Goal: Browse casually: Explore the website without a specific task or goal

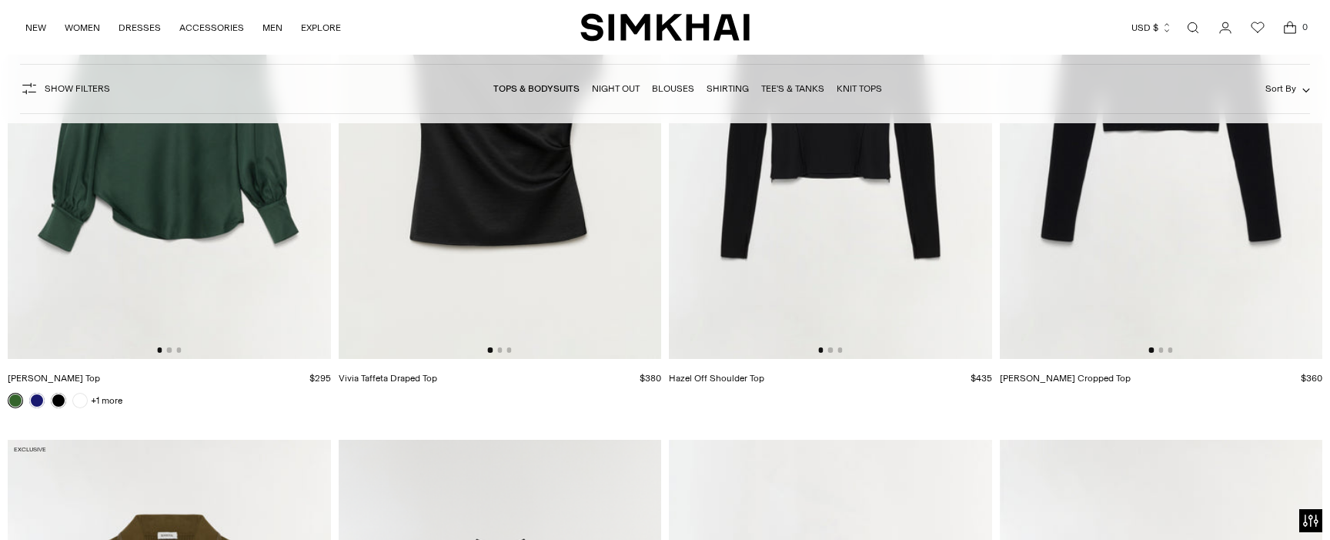
scroll to position [6592, 0]
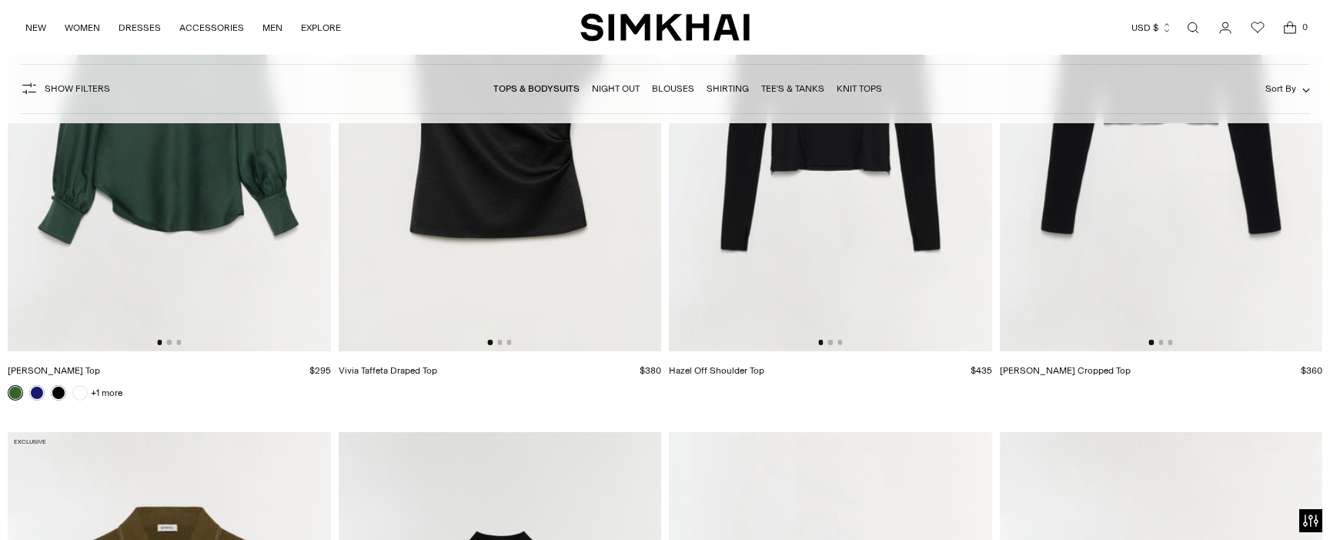
click at [1161, 312] on img at bounding box center [1161, 109] width 323 height 484
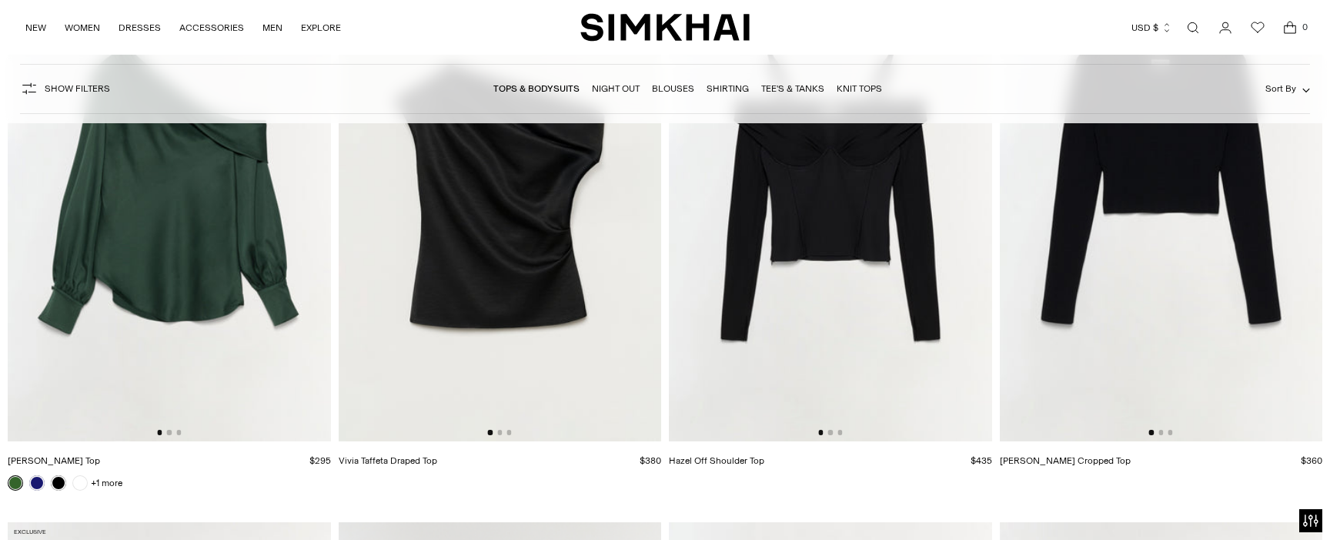
scroll to position [6391, 0]
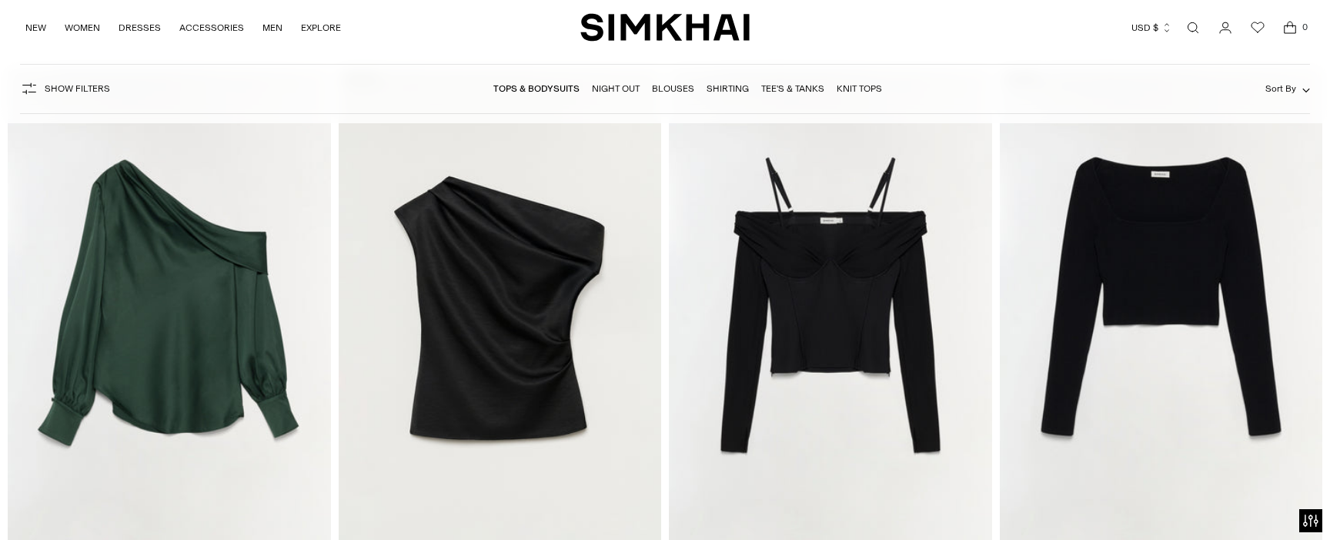
click at [766, 415] on img at bounding box center [830, 311] width 323 height 484
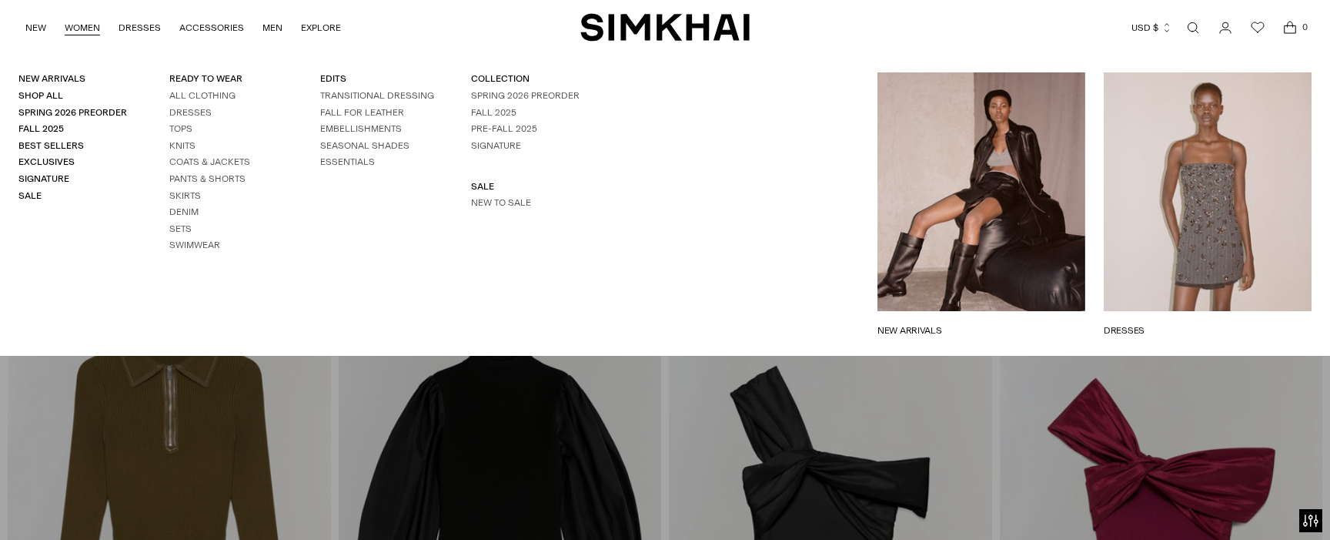
scroll to position [6902, 0]
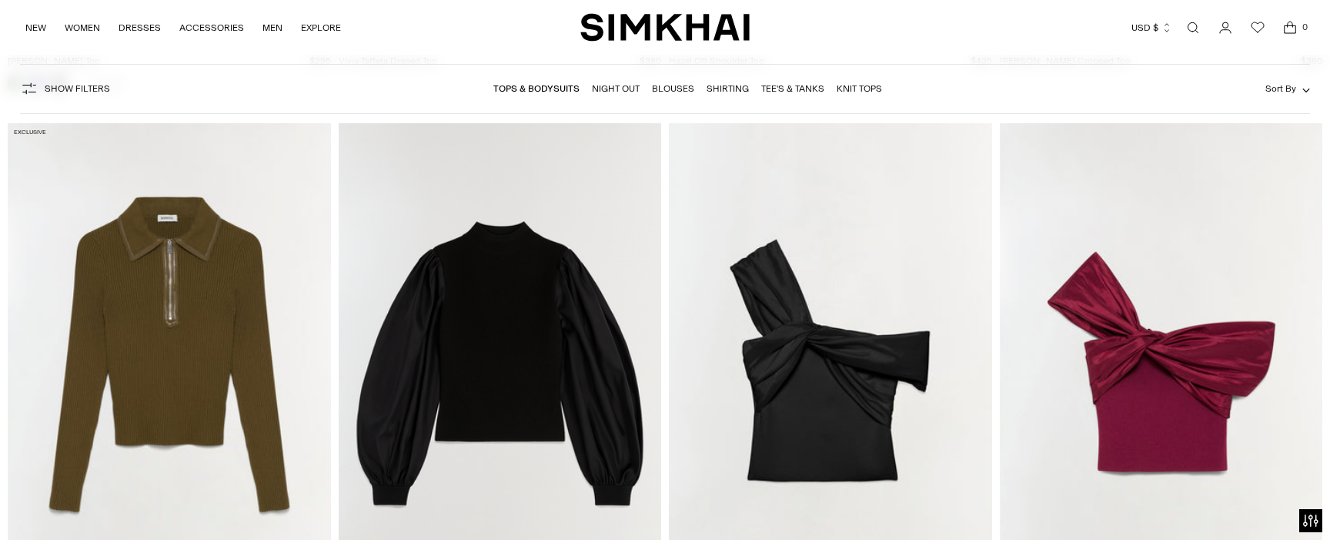
click at [762, 373] on img at bounding box center [830, 364] width 323 height 484
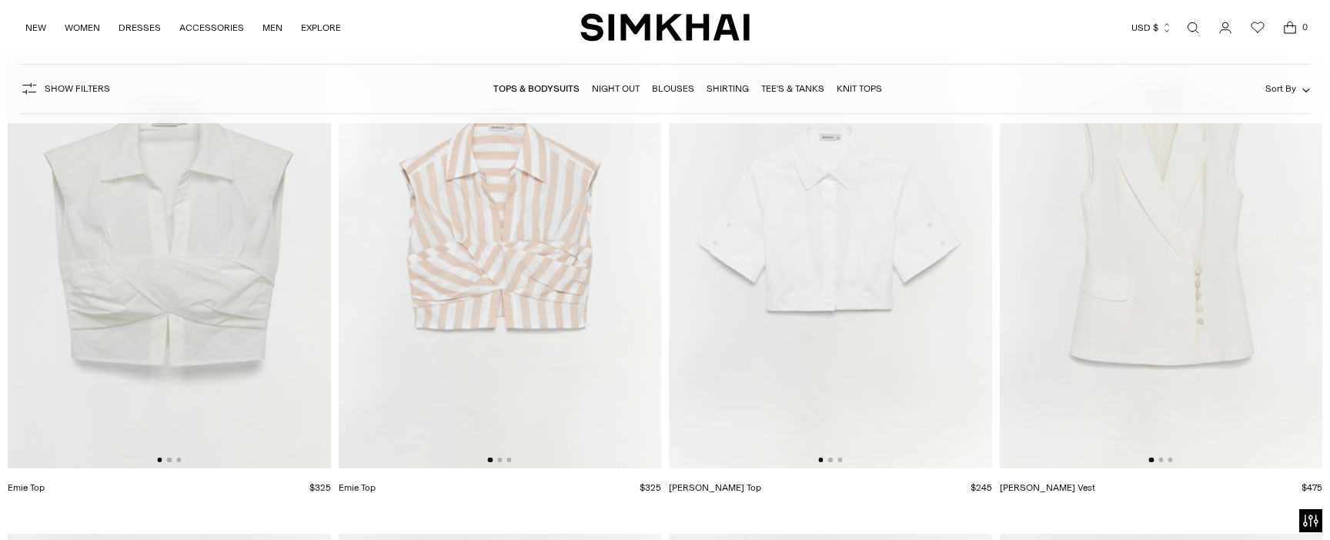
scroll to position [9791, 0]
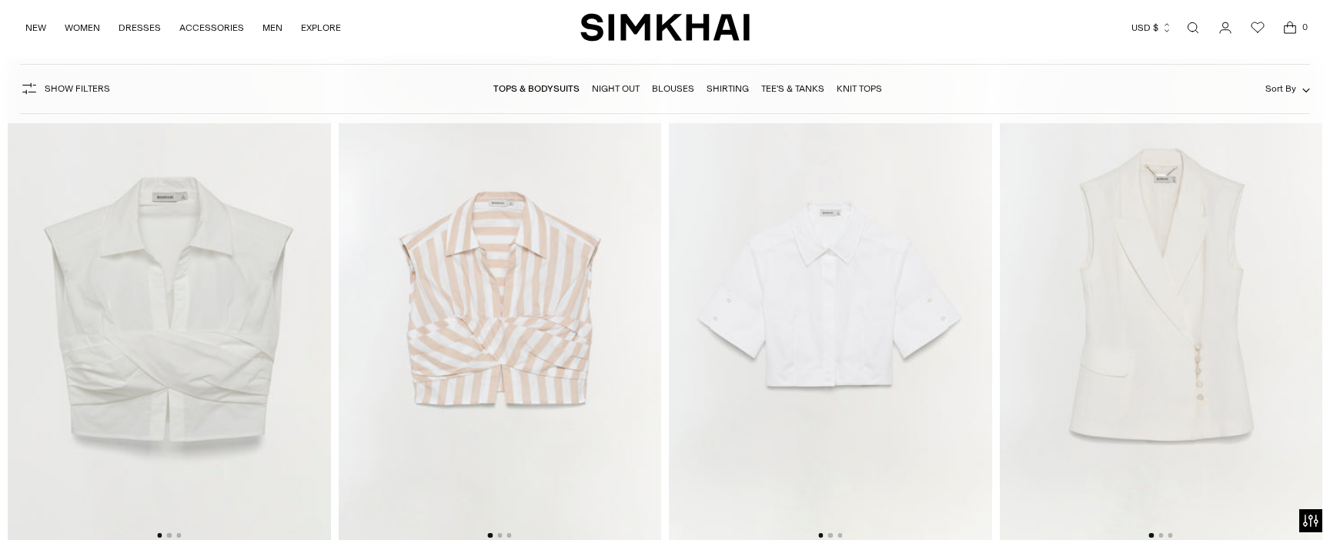
click at [1122, 337] on img at bounding box center [1161, 301] width 323 height 484
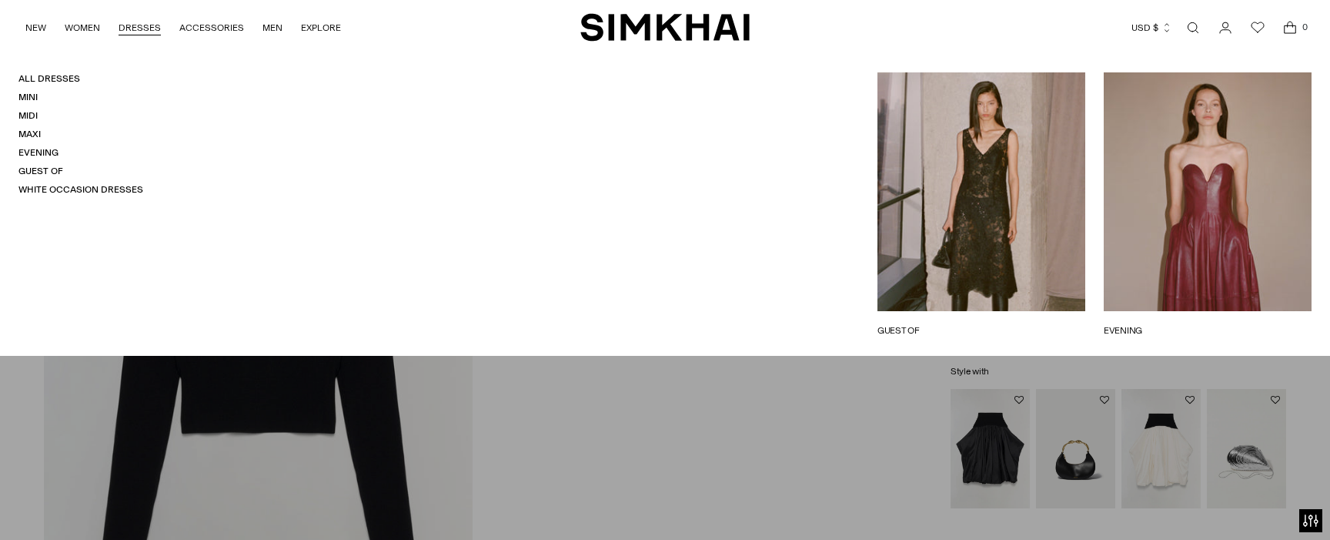
scroll to position [2084, 0]
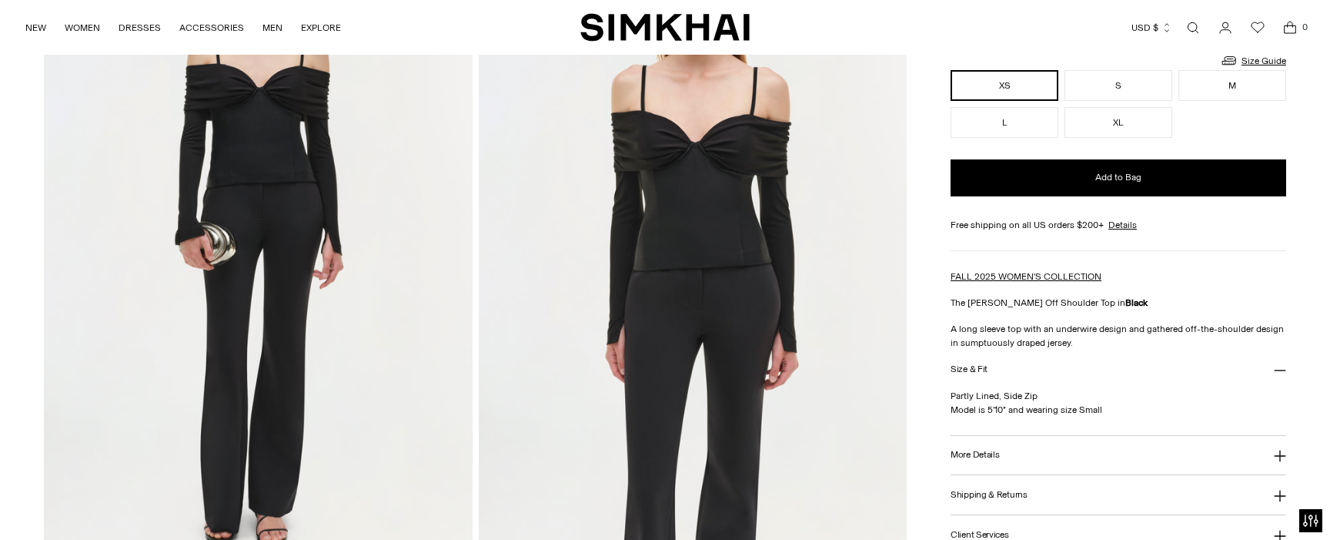
scroll to position [177, 0]
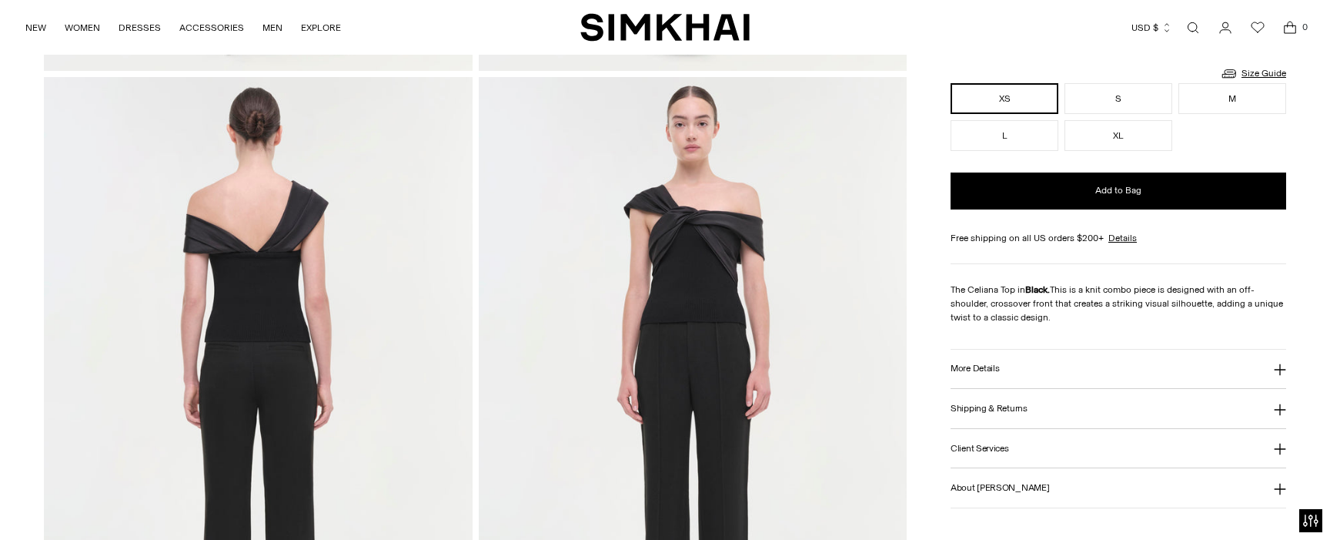
scroll to position [748, 0]
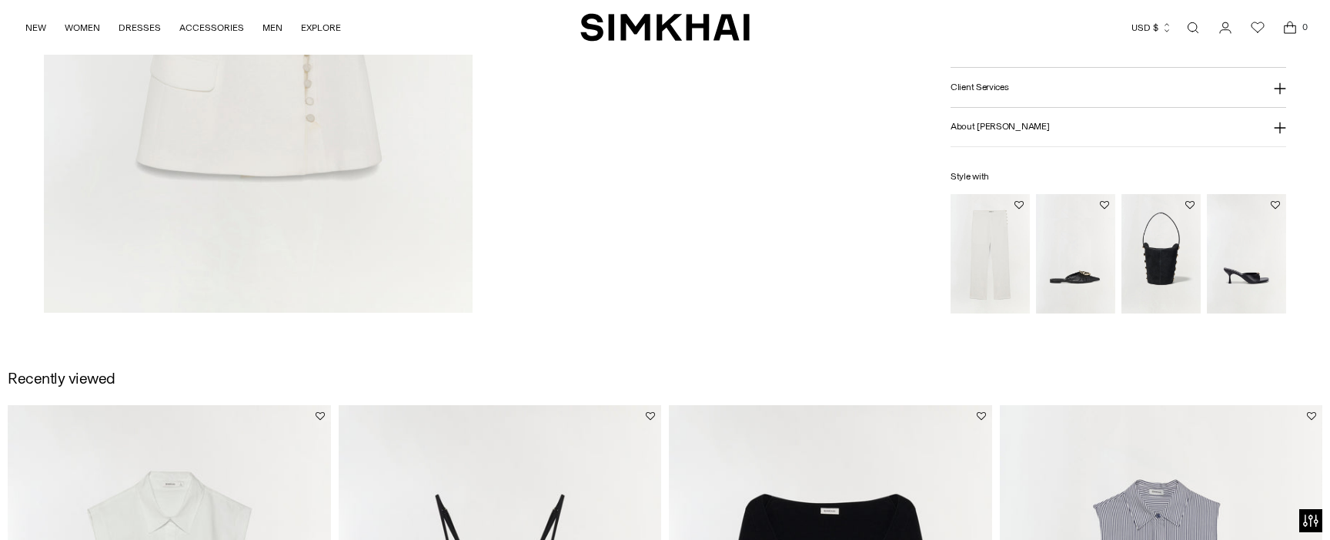
scroll to position [2470, 0]
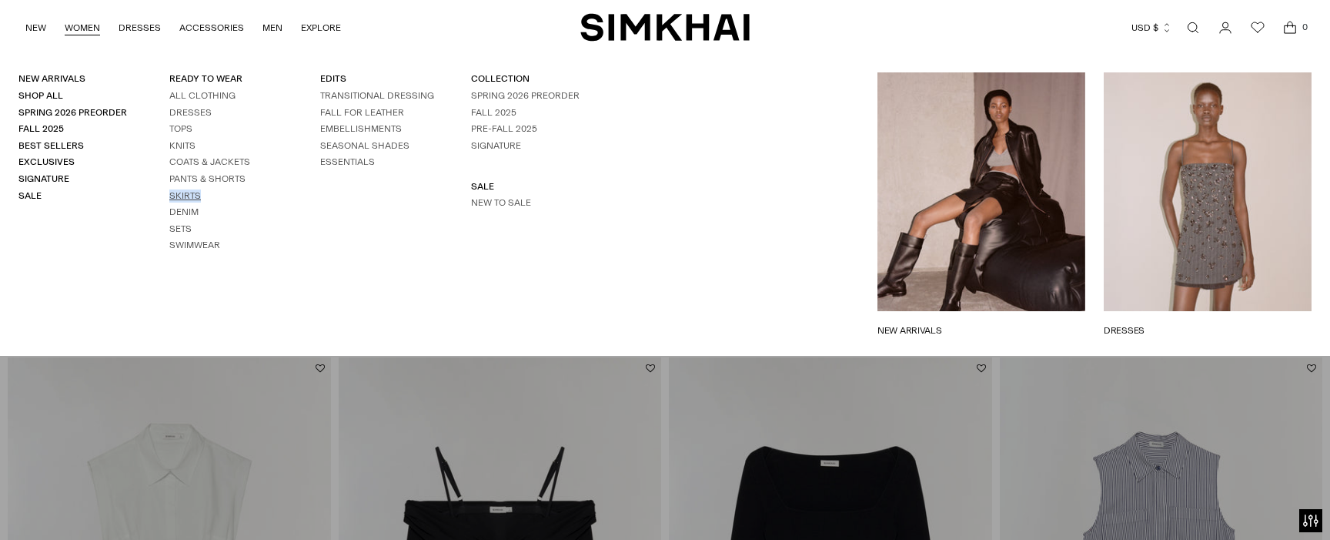
click at [187, 190] on link "Skirts" at bounding box center [185, 195] width 32 height 11
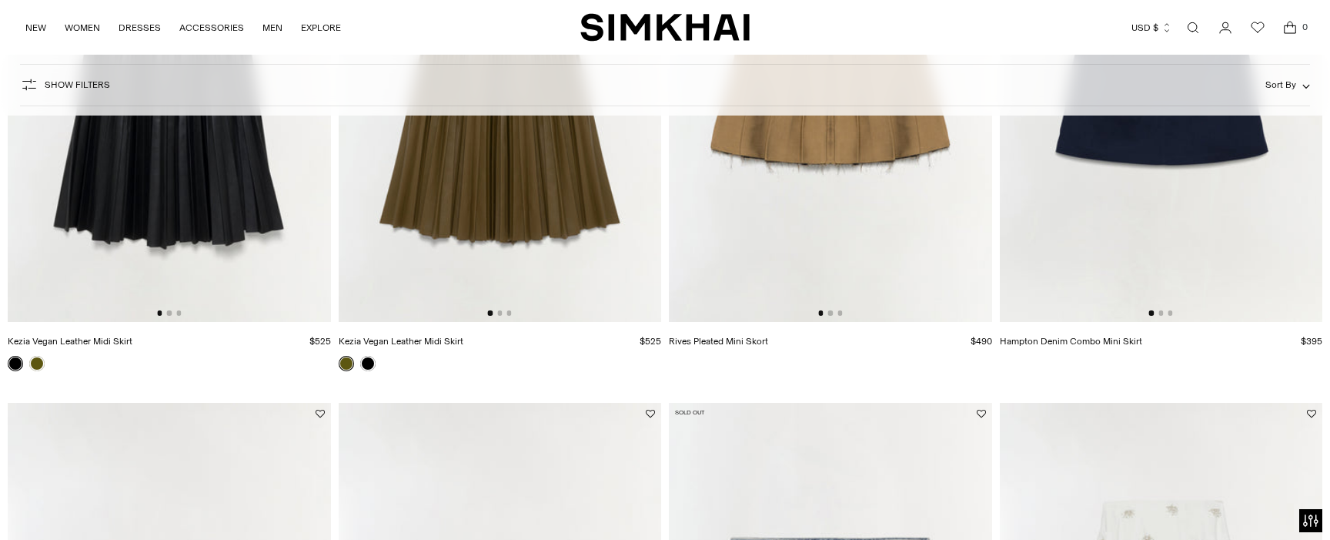
scroll to position [2691, 0]
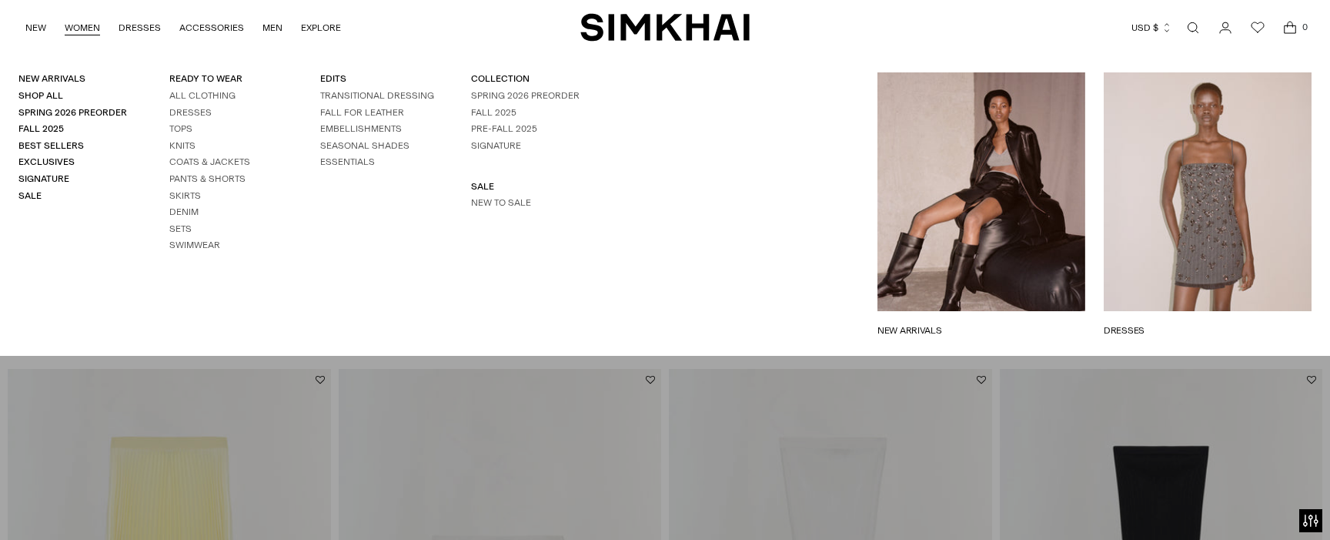
click at [1246, 323] on link "DRESSES" at bounding box center [1208, 330] width 208 height 14
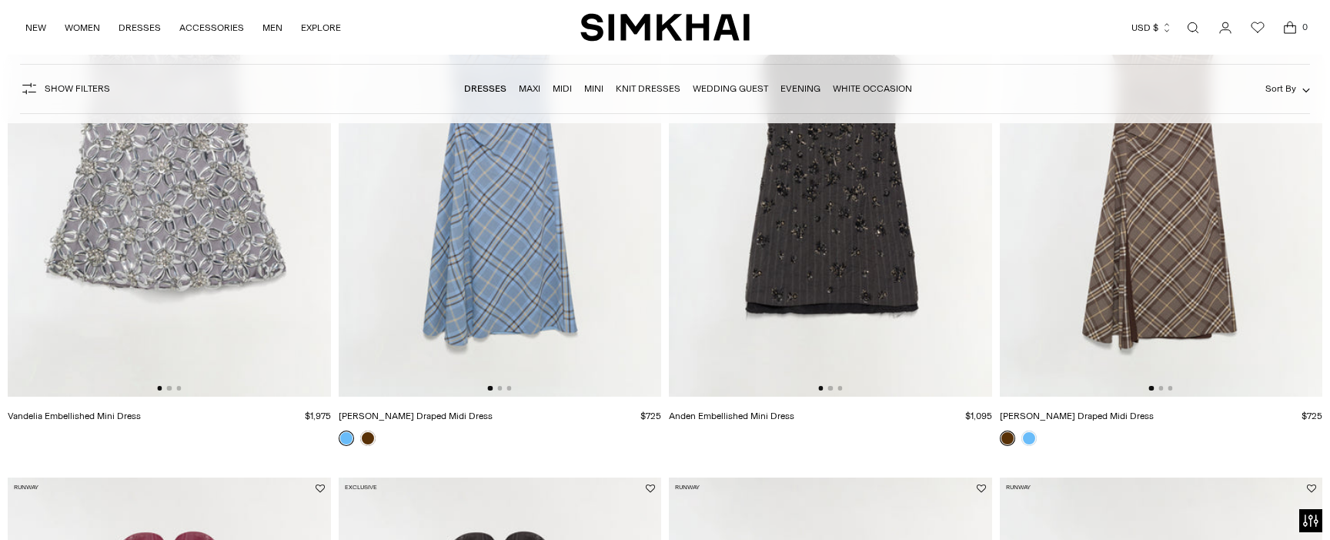
scroll to position [333, 0]
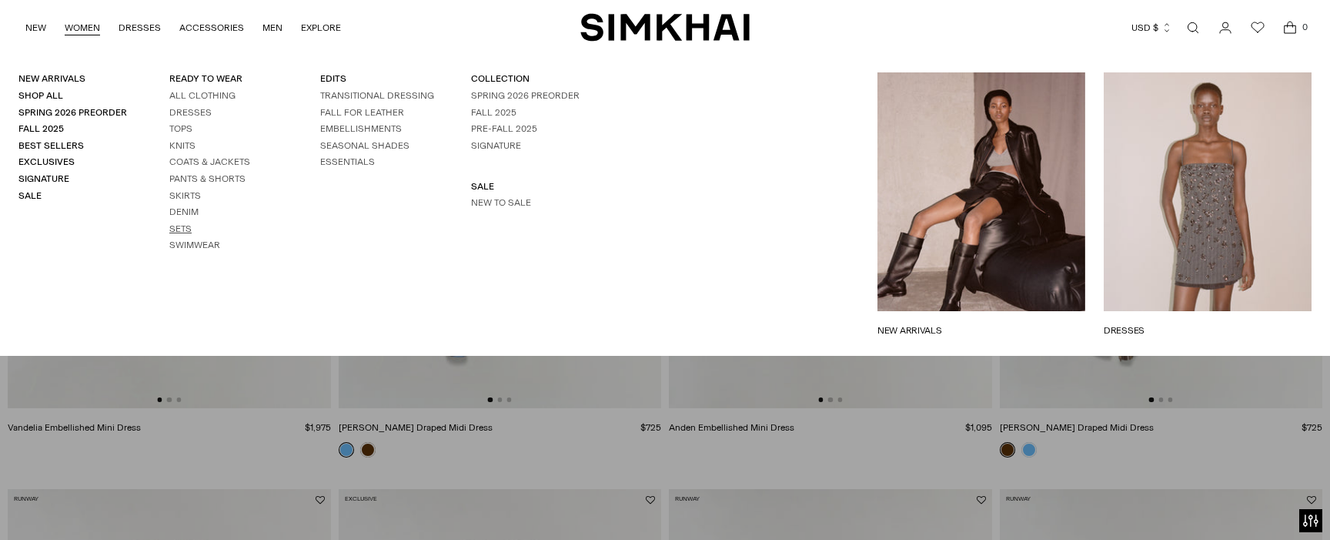
click at [186, 229] on link "Sets" at bounding box center [180, 228] width 22 height 11
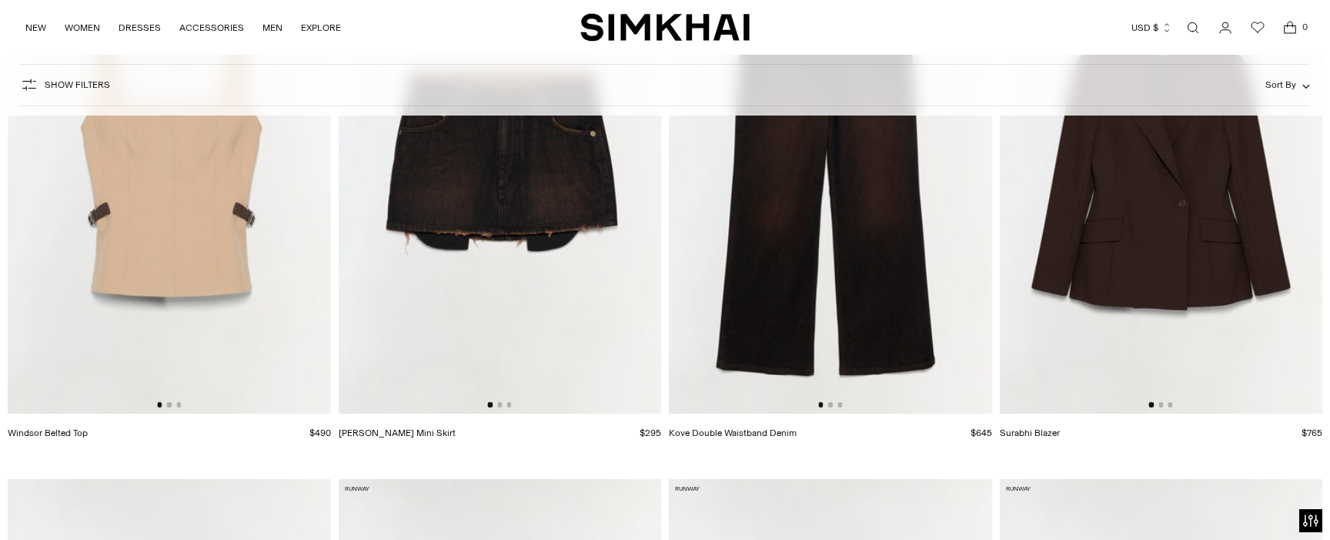
scroll to position [10989, 0]
